Goal: Book appointment/travel/reservation

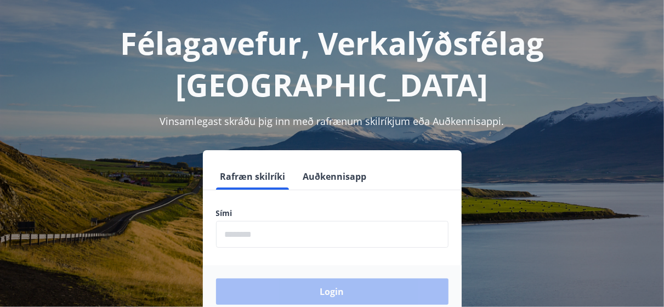
scroll to position [110, 0]
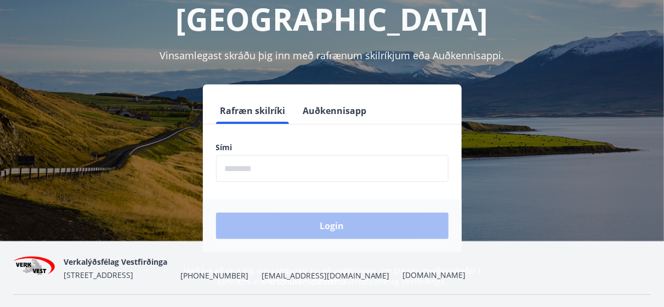
click at [241, 155] on input "phone" at bounding box center [332, 168] width 233 height 27
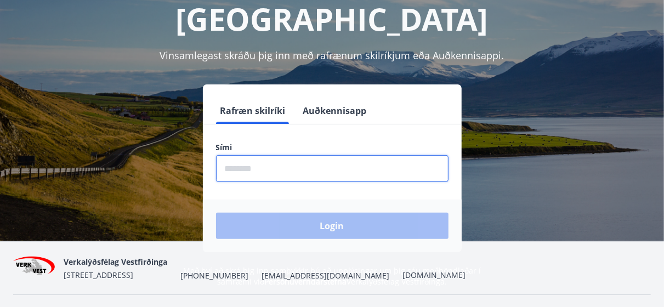
type input "********"
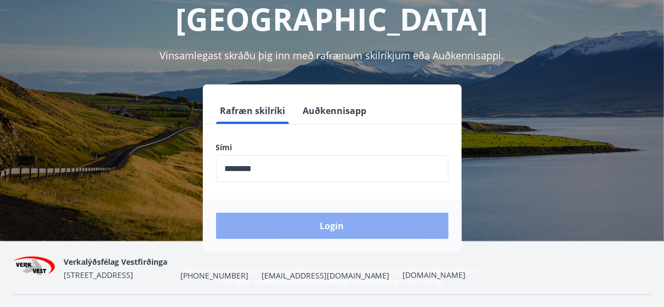
click at [329, 213] on button "Login" at bounding box center [332, 226] width 233 height 26
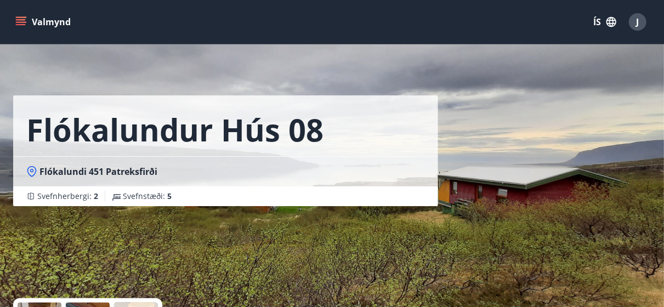
click at [596, 22] on button "ÍS" at bounding box center [604, 22] width 35 height 20
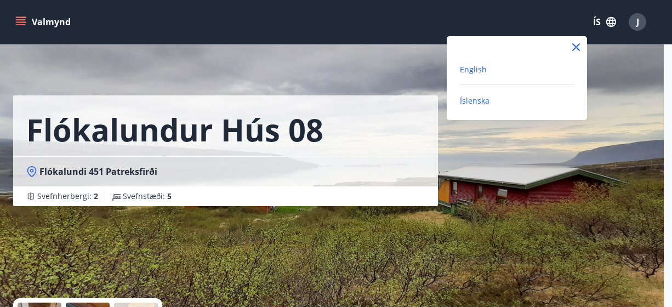
click at [465, 71] on span "English" at bounding box center [473, 69] width 27 height 10
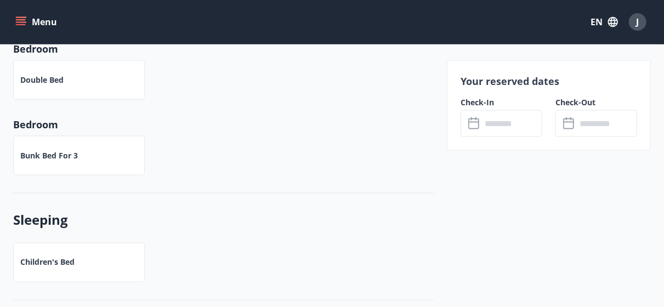
scroll to position [768, 0]
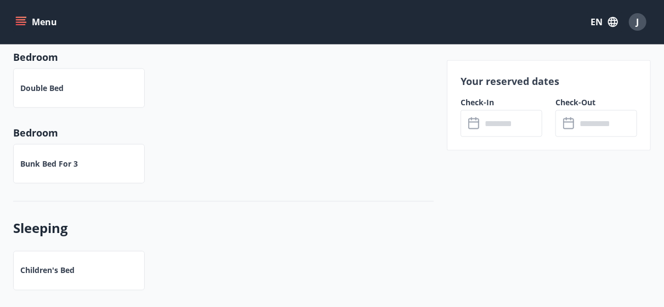
click at [43, 26] on button "Menu" at bounding box center [37, 22] width 48 height 20
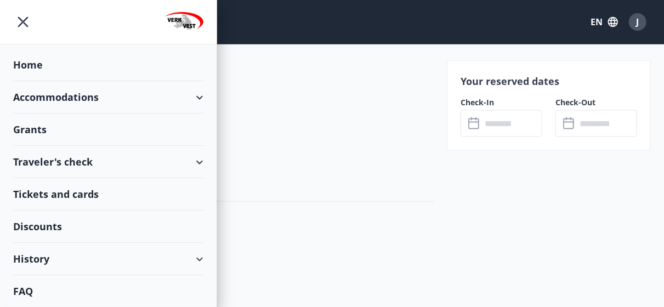
click at [197, 98] on div "Accommodations" at bounding box center [108, 97] width 190 height 32
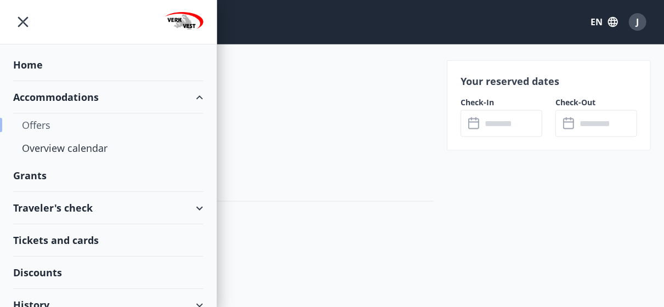
click at [43, 122] on div "Offers" at bounding box center [108, 125] width 173 height 23
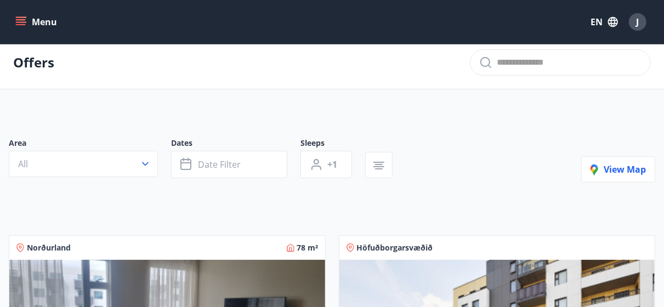
scroll to position [55, 0]
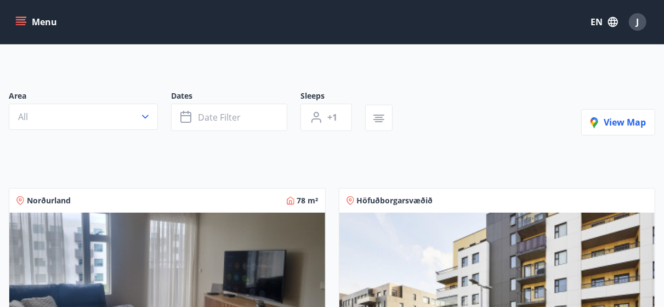
click at [145, 117] on icon "button" at bounding box center [145, 116] width 11 height 11
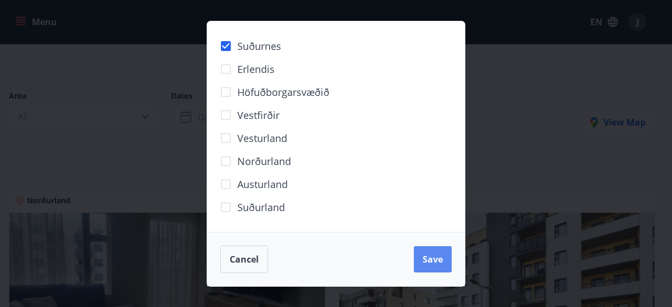
click at [431, 259] on span "Save" at bounding box center [433, 259] width 20 height 12
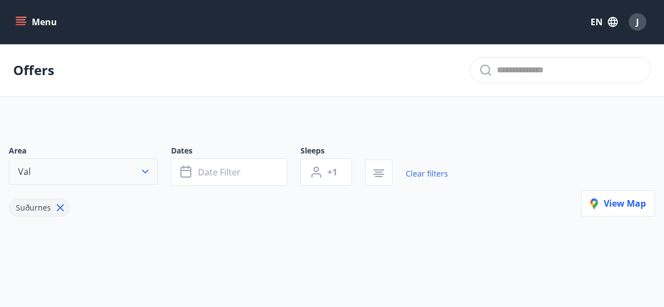
click at [150, 174] on icon "button" at bounding box center [145, 171] width 11 height 11
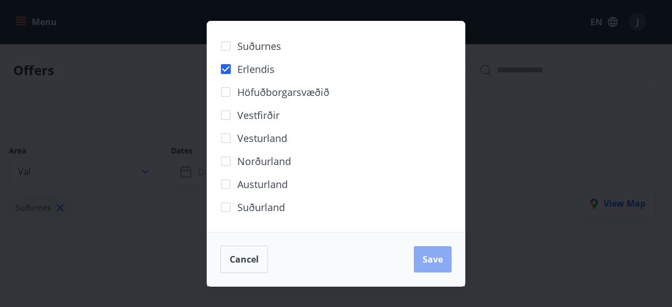
click at [428, 257] on span "Save" at bounding box center [433, 259] width 20 height 12
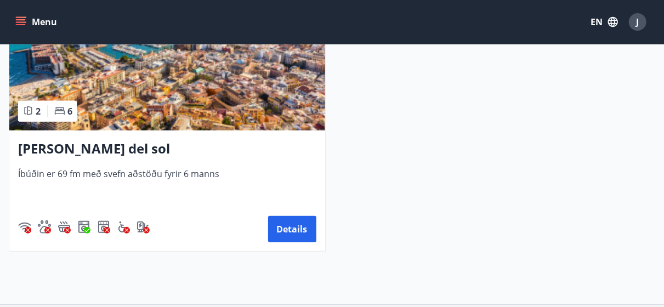
scroll to position [329, 0]
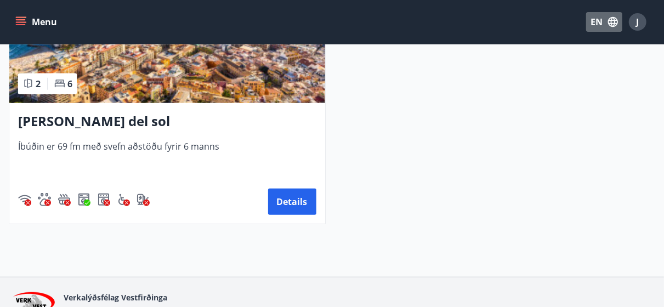
click at [619, 23] on icon "button" at bounding box center [613, 22] width 12 height 12
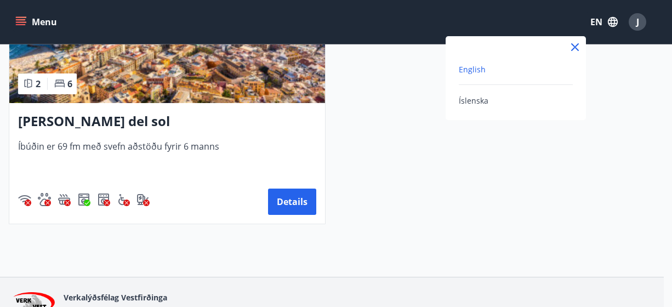
click at [619, 23] on div at bounding box center [336, 153] width 672 height 307
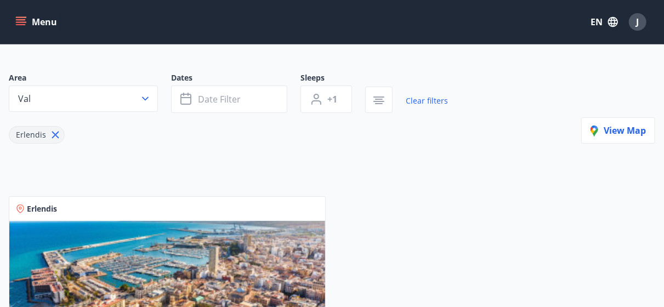
scroll to position [0, 0]
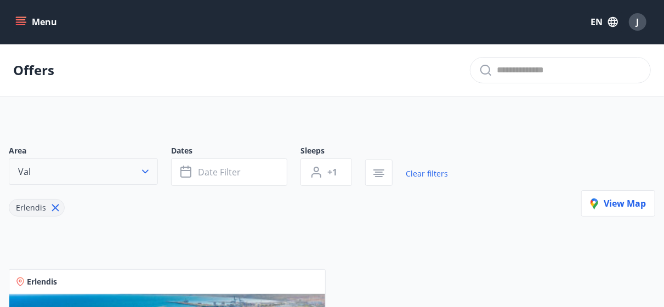
click at [146, 172] on icon "button" at bounding box center [145, 172] width 7 height 4
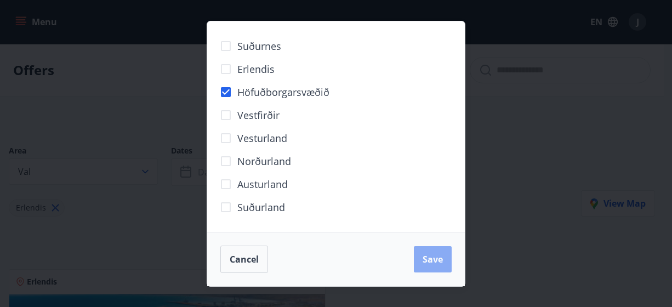
click at [434, 267] on button "Save" at bounding box center [433, 259] width 38 height 26
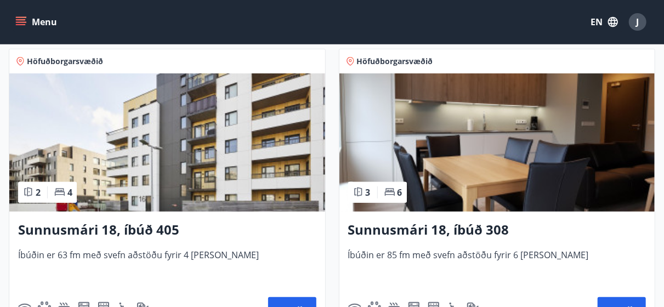
scroll to position [274, 0]
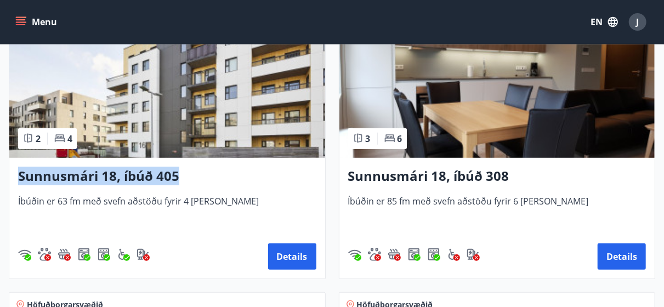
drag, startPoint x: 178, startPoint y: 178, endPoint x: 16, endPoint y: 177, distance: 162.4
click at [16, 177] on div "Sunnusmári 18, íbúð 405 Íbúðin er 63 fm með svefn aðstöðu fyrir 4 [PERSON_NAME]…" at bounding box center [167, 218] width 316 height 121
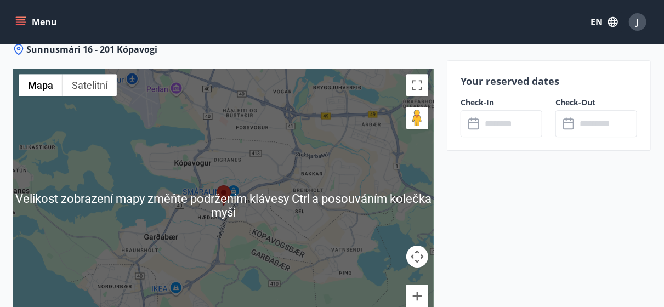
scroll to position [1591, 0]
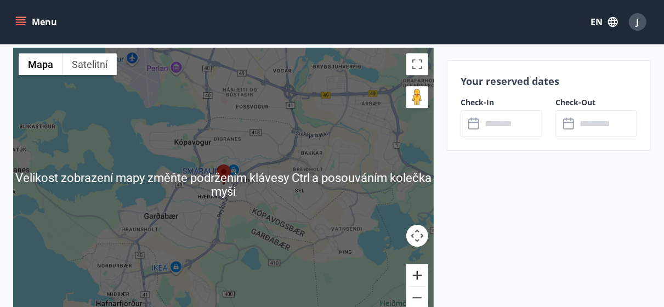
click at [419, 273] on button "Přiblížit" at bounding box center [417, 275] width 22 height 22
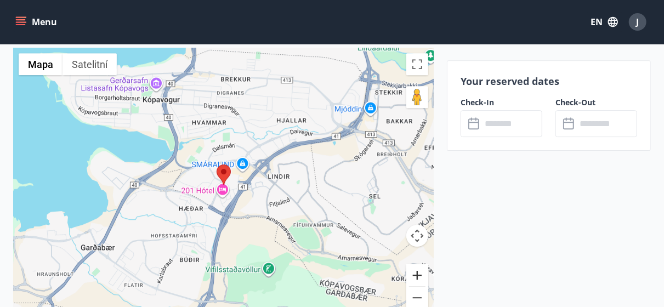
click at [419, 273] on button "Přiblížit" at bounding box center [417, 275] width 22 height 22
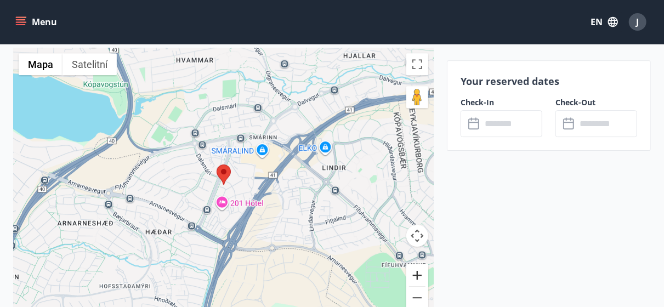
click at [420, 273] on button "Přiblížit" at bounding box center [417, 275] width 22 height 22
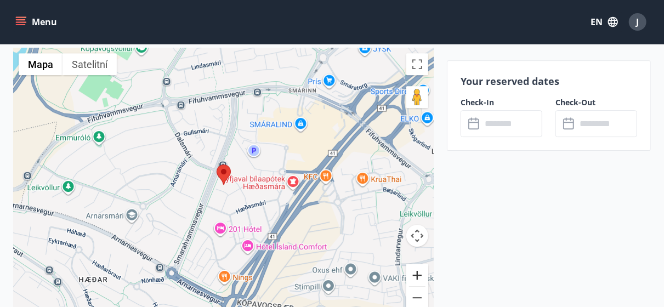
click at [420, 273] on button "Přiblížit" at bounding box center [417, 275] width 22 height 22
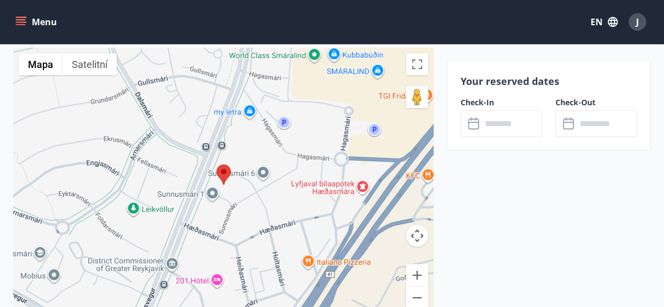
click at [494, 126] on input "text" at bounding box center [512, 123] width 61 height 27
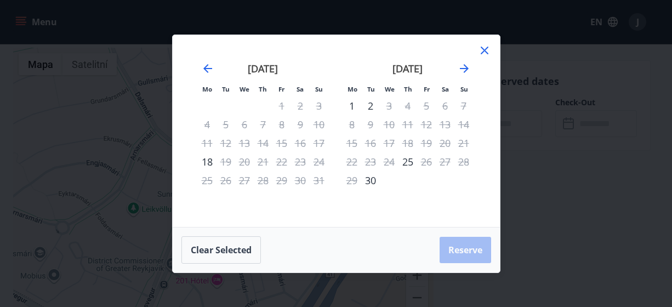
click at [490, 51] on icon at bounding box center [484, 50] width 13 height 13
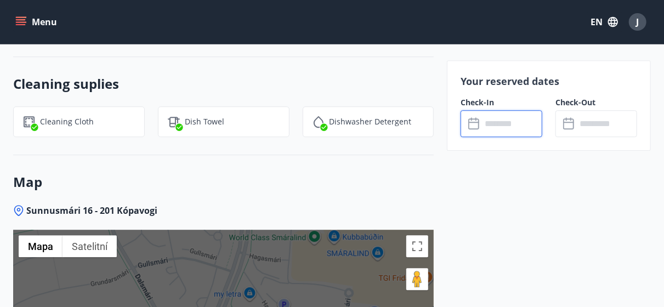
scroll to position [1316, 0]
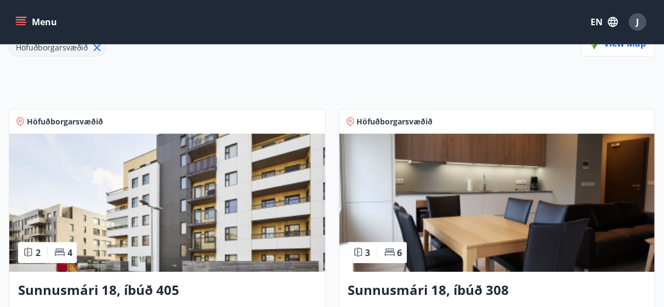
scroll to position [106, 0]
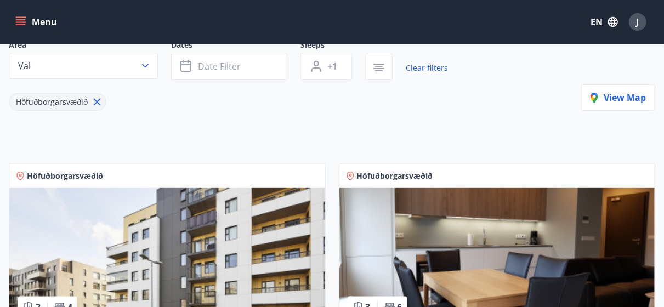
drag, startPoint x: 392, startPoint y: 173, endPoint x: 342, endPoint y: 140, distance: 59.8
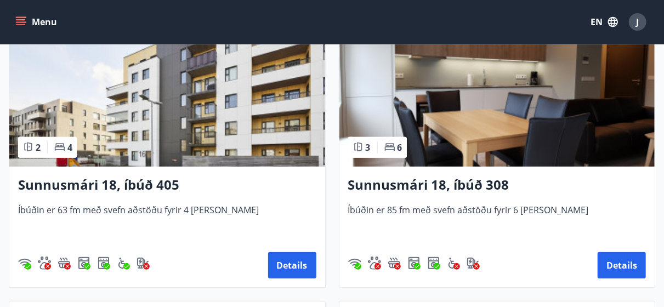
scroll to position [270, 0]
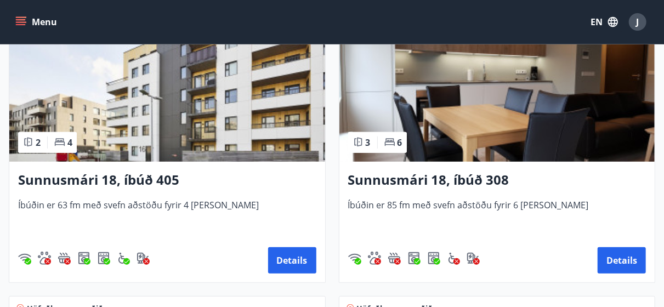
drag, startPoint x: 608, startPoint y: 264, endPoint x: 480, endPoint y: 288, distance: 130.0
click at [620, 268] on button "Details" at bounding box center [622, 260] width 48 height 26
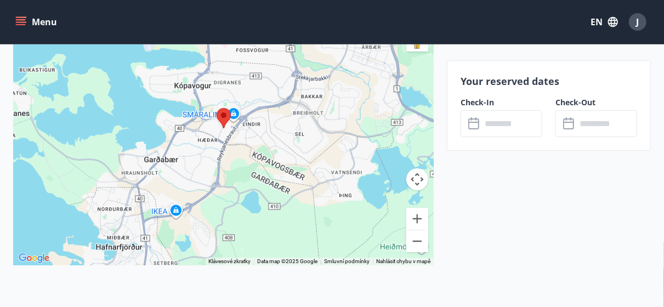
scroll to position [1693, 0]
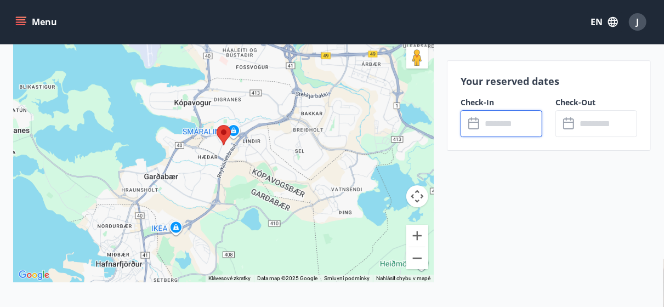
click at [491, 120] on input "text" at bounding box center [512, 123] width 61 height 27
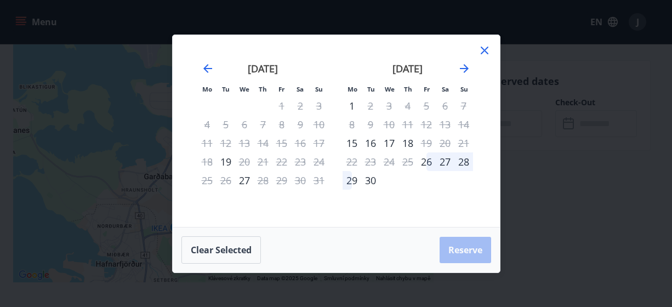
click at [481, 48] on icon at bounding box center [484, 50] width 13 height 13
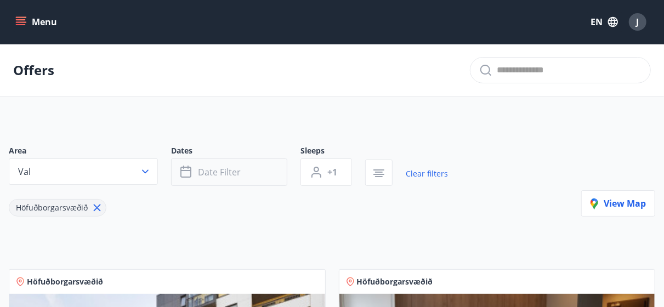
click at [211, 177] on span "Date filter" at bounding box center [219, 172] width 43 height 12
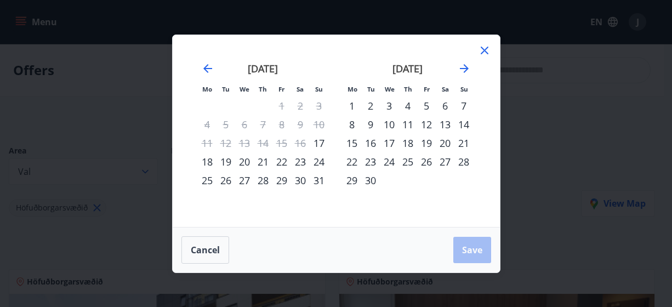
click at [278, 182] on div "29" at bounding box center [282, 180] width 19 height 19
click at [298, 180] on div "30" at bounding box center [300, 180] width 19 height 19
click at [474, 253] on span "Save" at bounding box center [472, 250] width 20 height 12
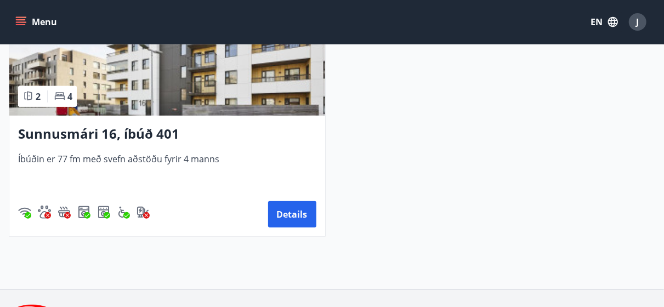
scroll to position [225, 0]
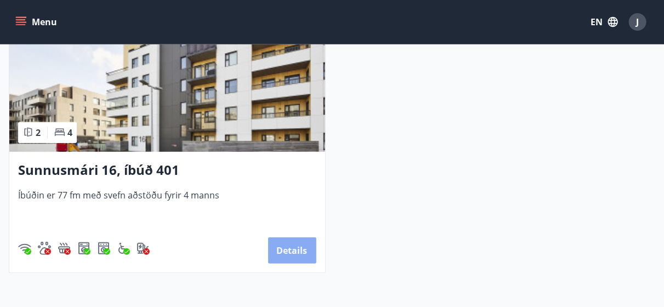
click at [290, 243] on button "Details" at bounding box center [292, 251] width 48 height 26
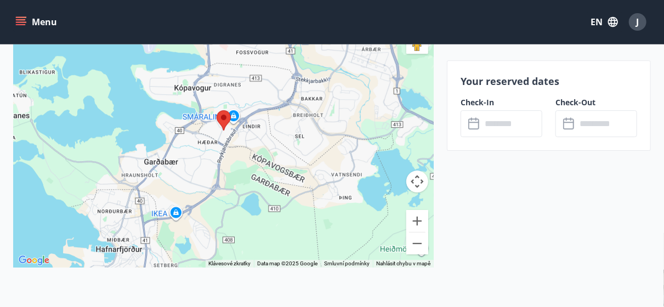
scroll to position [1509, 0]
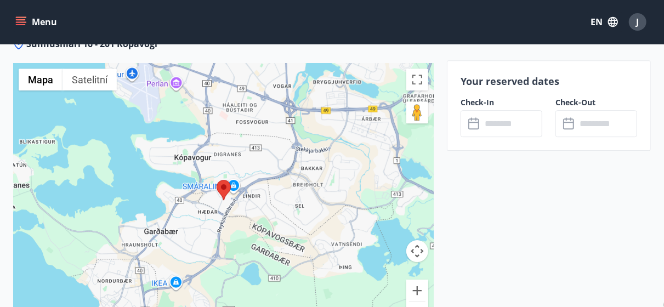
click at [518, 122] on input "text" at bounding box center [512, 123] width 61 height 27
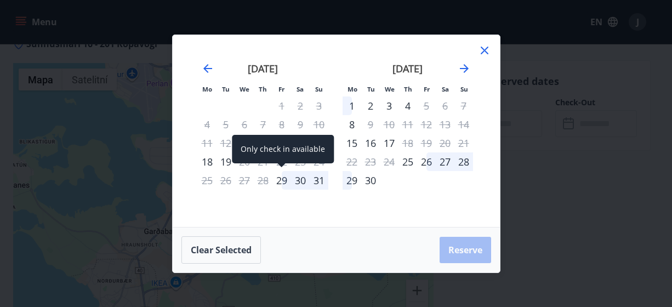
click at [280, 180] on div "29" at bounding box center [282, 180] width 19 height 19
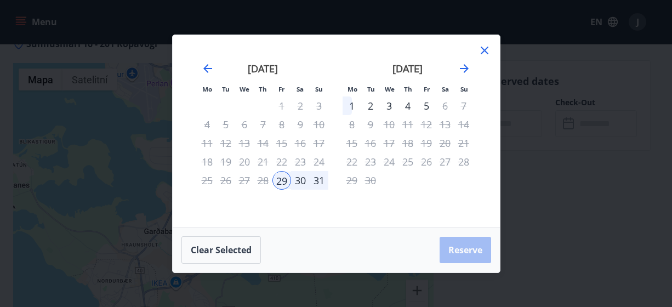
click at [304, 180] on div "30" at bounding box center [300, 180] width 19 height 19
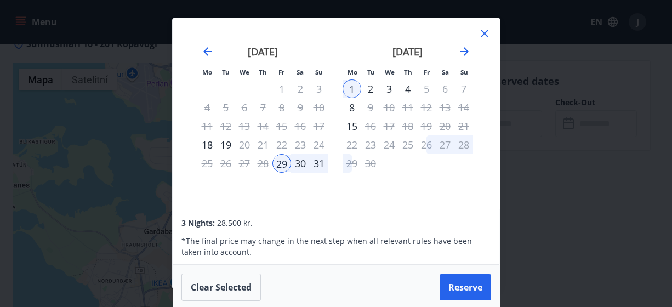
click at [300, 163] on div "30" at bounding box center [300, 163] width 19 height 19
click at [301, 165] on div "30" at bounding box center [300, 163] width 19 height 19
drag, startPoint x: 355, startPoint y: 88, endPoint x: 342, endPoint y: 86, distance: 13.4
click at [343, 86] on div "1" at bounding box center [352, 89] width 19 height 19
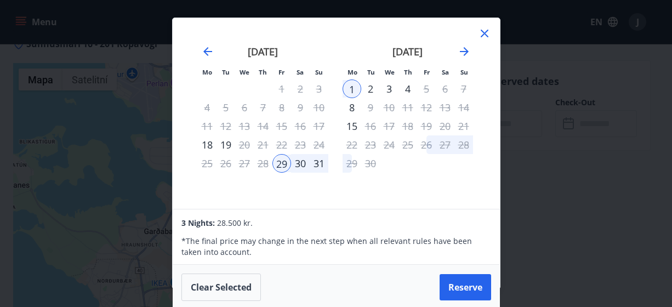
click at [303, 163] on div "30" at bounding box center [300, 163] width 19 height 19
click at [300, 159] on div "30" at bounding box center [300, 163] width 19 height 19
click at [255, 286] on button "Clear selected" at bounding box center [222, 287] width 80 height 27
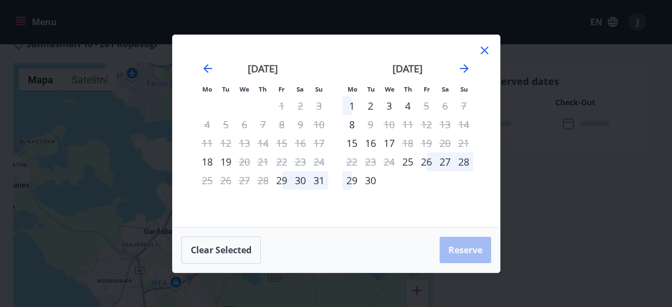
click at [297, 183] on div "30" at bounding box center [300, 180] width 19 height 19
click at [325, 182] on div "31" at bounding box center [319, 180] width 19 height 19
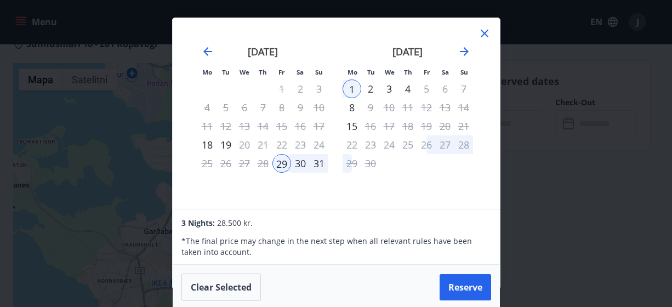
click at [302, 171] on div "30" at bounding box center [300, 163] width 19 height 19
click at [484, 40] on div at bounding box center [484, 35] width 13 height 16
click at [485, 32] on icon at bounding box center [485, 34] width 8 height 8
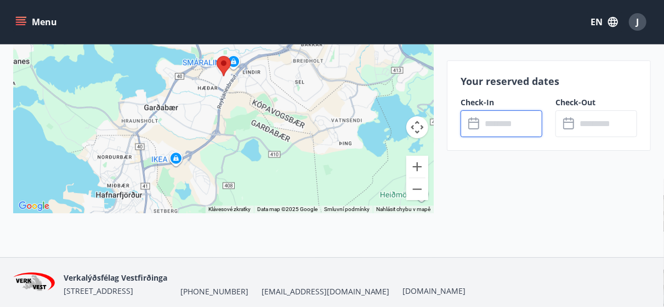
scroll to position [1455, 0]
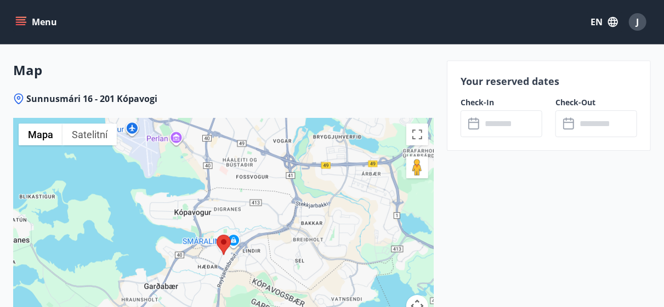
click at [402, 57] on div "Map Sunnusmári 16 - 201 Kópavogi ← Posunout doleva → Posunout doprava ↑ Posunou…" at bounding box center [223, 239] width 421 height 393
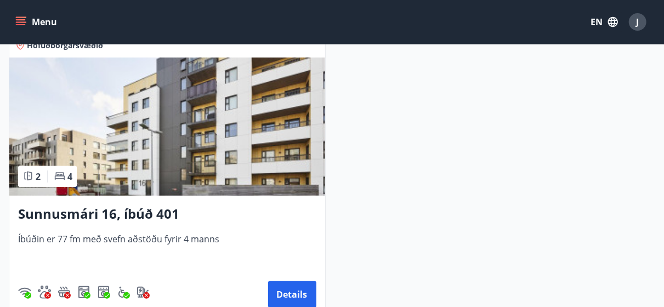
scroll to position [219, 0]
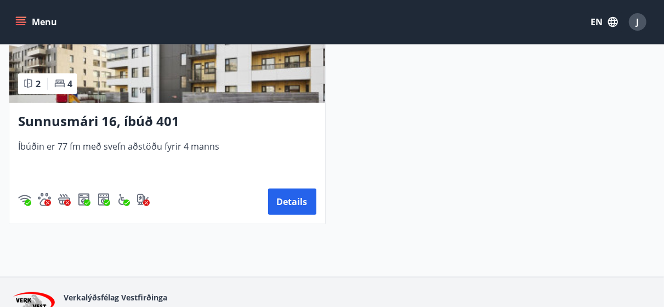
click at [126, 60] on img at bounding box center [167, 34] width 316 height 138
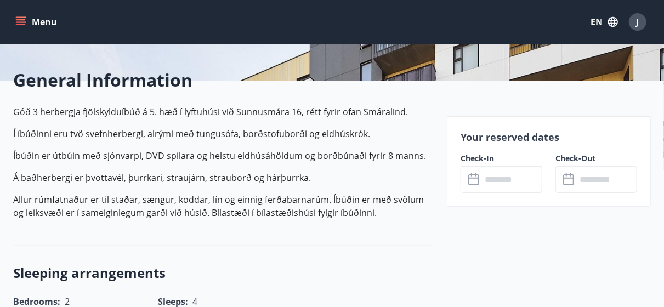
scroll to position [29, 0]
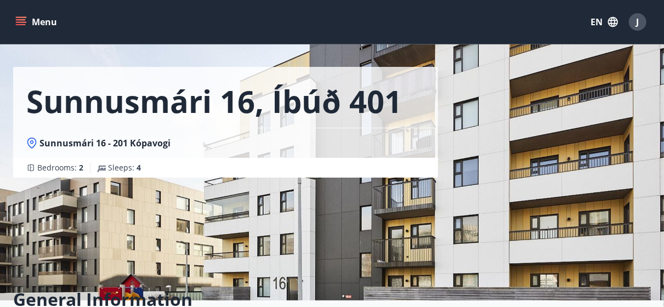
click at [360, 190] on div "Sunnusmári 16, íbúð 401 Sunnusmári 16 - 201 Kópavogi Bedrooms : 2 Sleeps : 4" at bounding box center [225, 135] width 425 height 329
click at [571, 196] on div "Sunnusmári 16, íbúð 401 Sunnusmári 16 - 201 Kópavogi Bedrooms : 2 Sleeps : 4" at bounding box center [332, 135] width 638 height 329
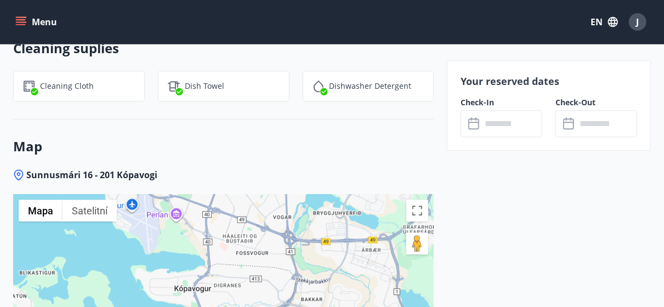
scroll to position [1235, 0]
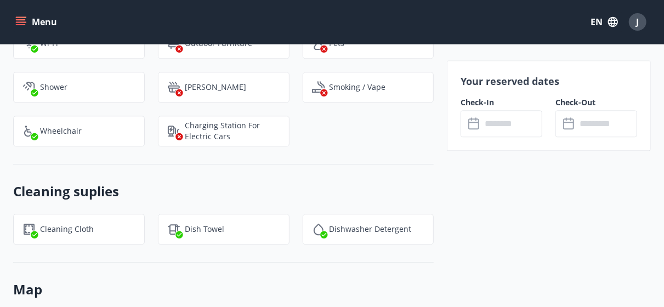
click at [498, 122] on input "text" at bounding box center [512, 123] width 61 height 27
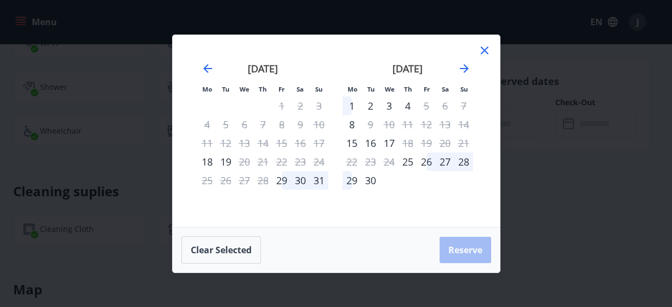
click at [350, 178] on div "29" at bounding box center [352, 180] width 19 height 19
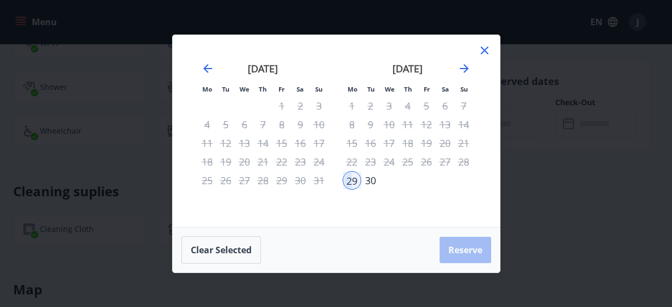
click at [366, 182] on div "30" at bounding box center [370, 180] width 19 height 19
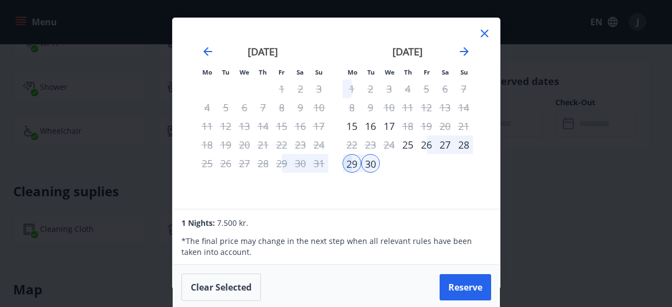
click at [488, 29] on icon at bounding box center [484, 33] width 13 height 13
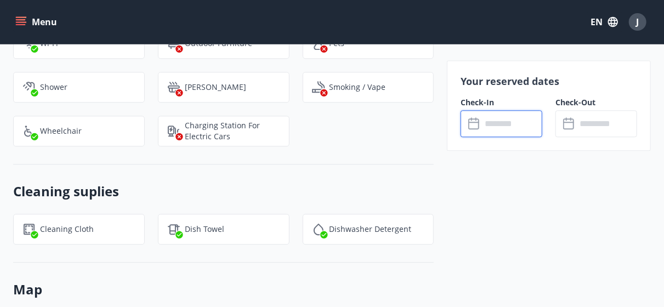
click at [490, 118] on input "text" at bounding box center [512, 123] width 61 height 27
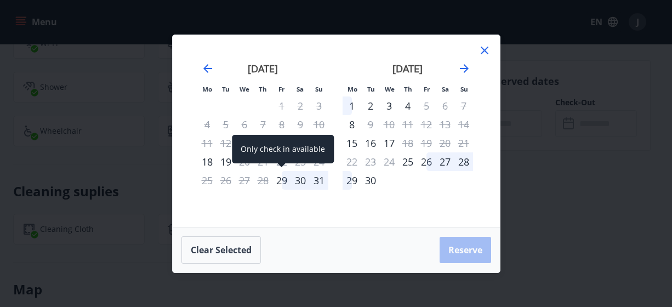
click at [284, 182] on div "29" at bounding box center [282, 180] width 19 height 19
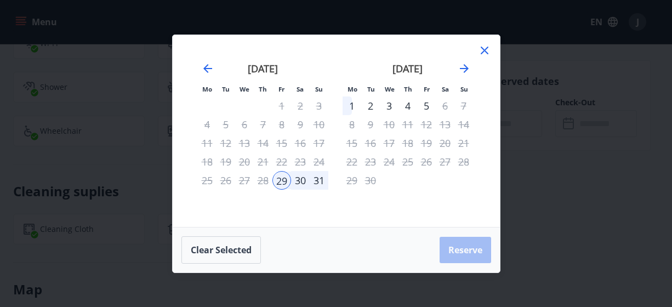
click at [297, 182] on div "30" at bounding box center [300, 180] width 19 height 19
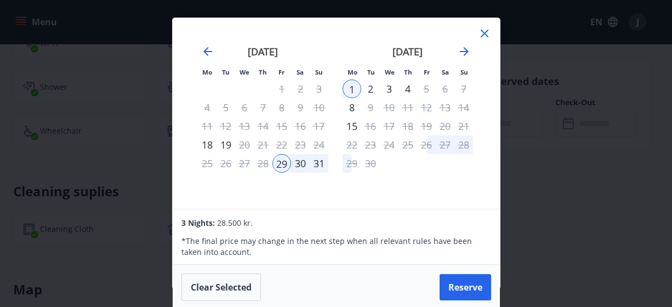
click at [302, 165] on div "30" at bounding box center [300, 163] width 19 height 19
click at [463, 284] on button "Reserve" at bounding box center [466, 287] width 52 height 26
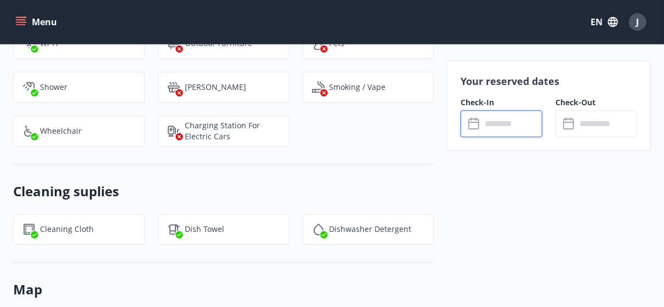
type input "******"
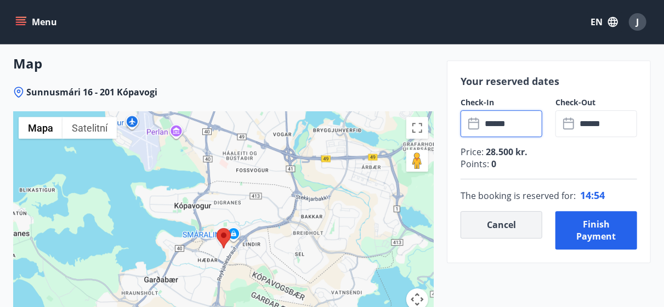
scroll to position [1564, 0]
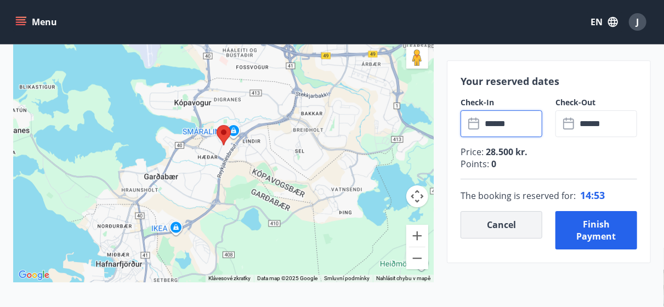
click at [488, 225] on button "Cancel" at bounding box center [502, 224] width 82 height 27
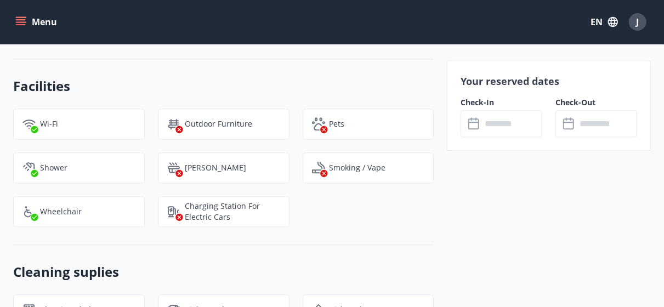
scroll to position [1016, 0]
